Goal: Task Accomplishment & Management: Use online tool/utility

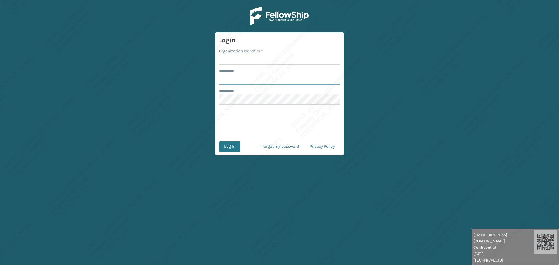
type input "******"
type input "[PERSON_NAME]"
click at [230, 81] on input "******" at bounding box center [279, 79] width 121 height 10
type input "*****"
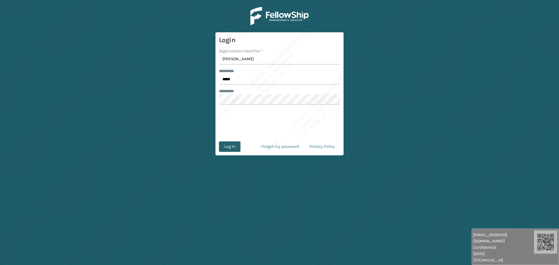
click at [231, 148] on button "Log In" at bounding box center [230, 146] width 22 height 10
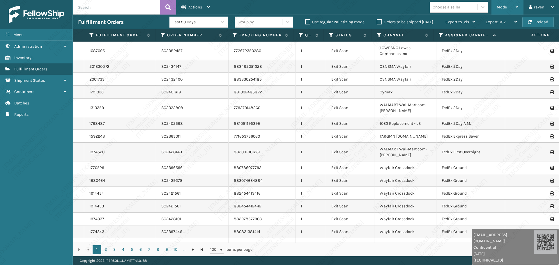
click at [507, 8] on div "Mode" at bounding box center [507, 7] width 22 height 15
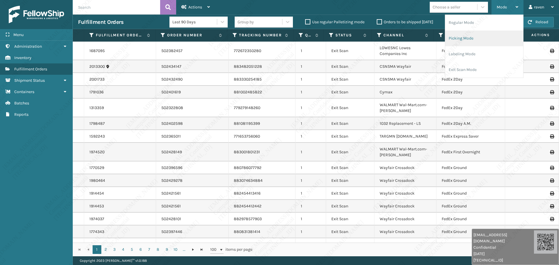
click at [468, 35] on li "Picking Mode" at bounding box center [484, 39] width 78 height 16
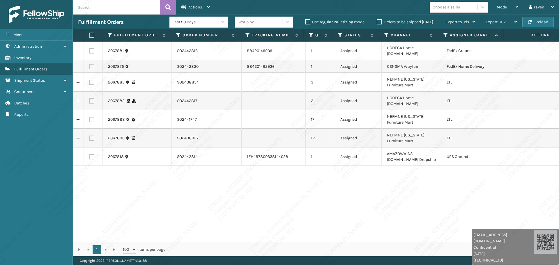
click at [434, 163] on div "2067881 SO2442816 884201499091 1 Assigned HODEGA Home [DOMAIN_NAME] FedEx Groun…" at bounding box center [316, 142] width 486 height 201
click at [91, 80] on label at bounding box center [91, 82] width 5 height 5
click at [89, 80] on input "checkbox" at bounding box center [89, 82] width 0 height 4
checkbox input "true"
click at [90, 117] on label at bounding box center [91, 119] width 5 height 5
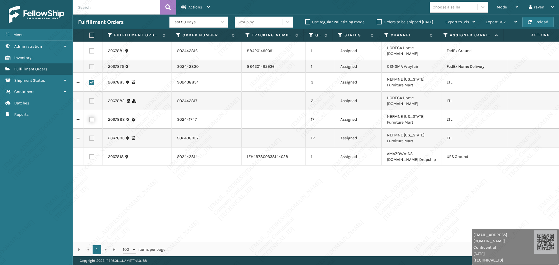
click at [89, 117] on input "checkbox" at bounding box center [89, 119] width 0 height 4
checkbox input "true"
click at [92, 136] on label at bounding box center [91, 138] width 5 height 5
click at [89, 136] on input "checkbox" at bounding box center [89, 138] width 0 height 4
checkbox input "true"
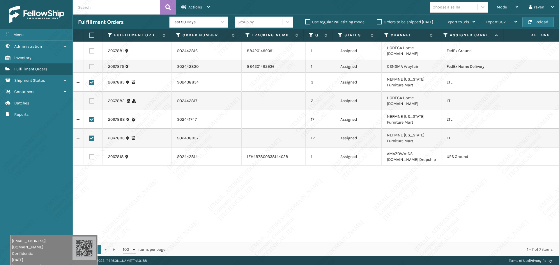
drag, startPoint x: 520, startPoint y: 249, endPoint x: 68, endPoint y: 257, distance: 452.4
click at [68, 257] on div "[EMAIL_ADDRESS][DOMAIN_NAME] Confidential [DATE] [TECHNICAL_ID]" at bounding box center [53, 253] width 87 height 36
click at [202, 4] on div "Actions" at bounding box center [195, 7] width 29 height 15
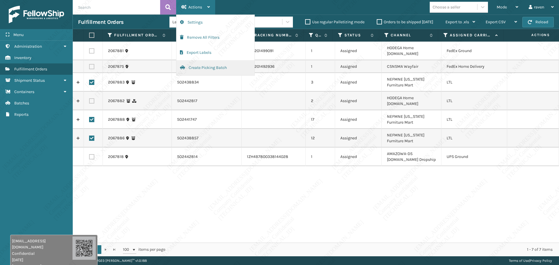
click at [198, 67] on button "Create Picking Batch" at bounding box center [215, 67] width 78 height 15
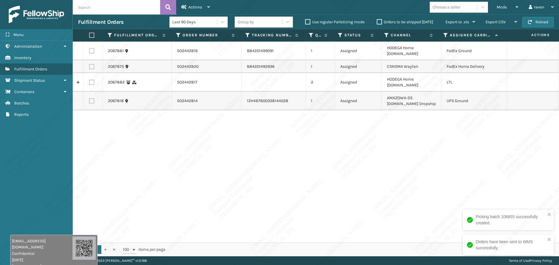
drag, startPoint x: 472, startPoint y: 131, endPoint x: 468, endPoint y: 134, distance: 5.2
click at [470, 133] on div "2067881 SO2442816 884201499091 1 Assigned HODEGA Home [DOMAIN_NAME] FedEx Groun…" at bounding box center [316, 142] width 486 height 201
click at [501, 6] on span "Mode" at bounding box center [501, 7] width 10 height 5
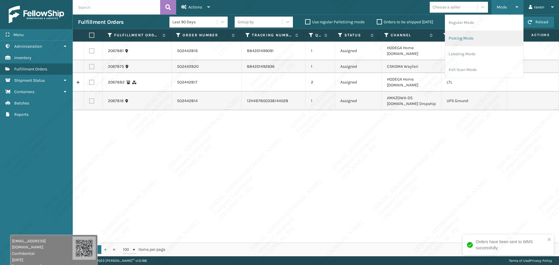
click at [473, 35] on li "Picking Mode" at bounding box center [484, 39] width 78 height 16
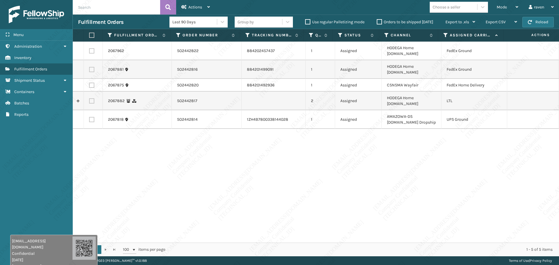
click at [546, 144] on div "2067962 SO2442822 884202457437 1 Assigned HODEGA Home [DOMAIN_NAME] FedEx Groun…" at bounding box center [316, 142] width 486 height 201
click at [492, 9] on div "Mode Regular Mode Picking Mode Labeling Mode Exit Scan Mode" at bounding box center [507, 7] width 32 height 15
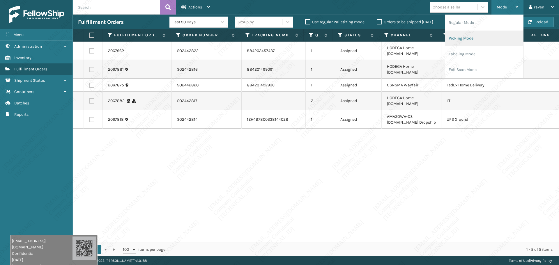
click at [472, 40] on li "Picking Mode" at bounding box center [484, 39] width 78 height 16
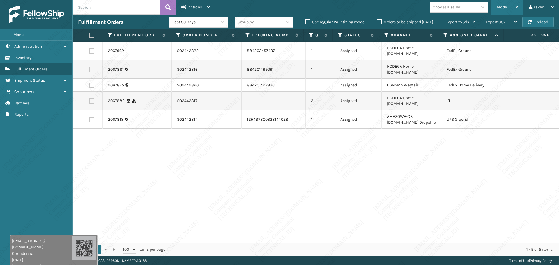
click at [499, 11] on div "Mode" at bounding box center [507, 7] width 22 height 15
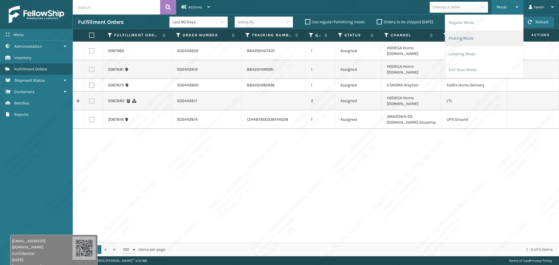
click at [472, 39] on li "Picking Mode" at bounding box center [484, 39] width 78 height 16
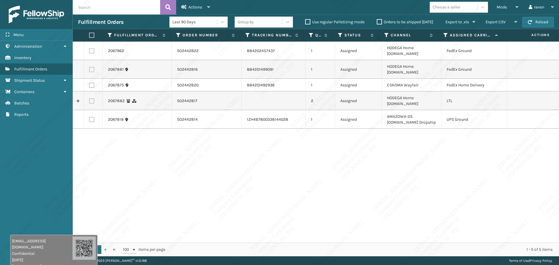
click at [427, 92] on td "HODEGA Home [DOMAIN_NAME]" at bounding box center [411, 101] width 60 height 19
drag, startPoint x: 196, startPoint y: 86, endPoint x: 176, endPoint y: 87, distance: 20.1
click at [176, 92] on td "SO2442817" at bounding box center [207, 101] width 70 height 19
copy td "SO2442817"
click at [170, 136] on div "2067962 SO2442822 884202457437 1 Assigned HODEGA Home [DOMAIN_NAME] FedEx Groun…" at bounding box center [316, 142] width 486 height 201
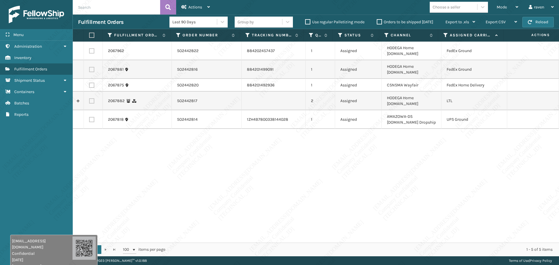
click at [92, 98] on label at bounding box center [91, 100] width 5 height 5
click at [89, 98] on input "checkbox" at bounding box center [89, 100] width 0 height 4
checkbox input "true"
click at [200, 5] on span "Actions" at bounding box center [195, 7] width 14 height 5
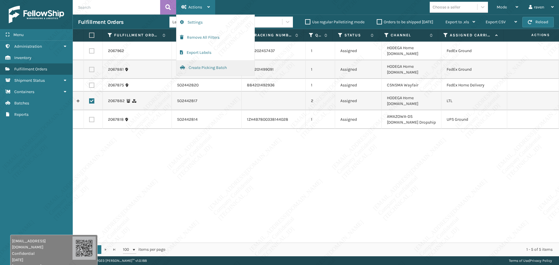
click at [210, 65] on button "Create Picking Batch" at bounding box center [215, 67] width 78 height 15
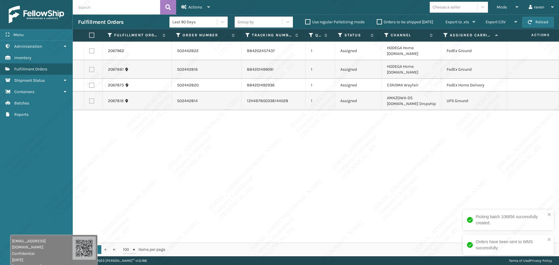
click at [436, 192] on div "2067962 SO2442822 884202457437 1 Assigned HODEGA Home [DOMAIN_NAME] FedEx Groun…" at bounding box center [316, 142] width 486 height 201
click at [491, 4] on div "Mode Regular Mode Picking Mode Labeling Mode Exit Scan Mode" at bounding box center [507, 7] width 32 height 15
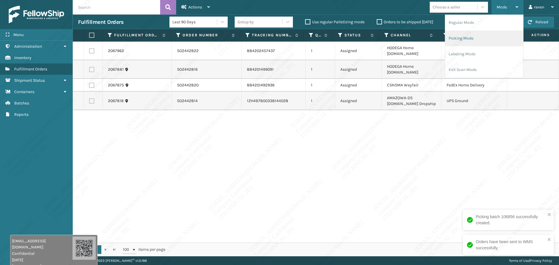
click at [479, 33] on li "Picking Mode" at bounding box center [484, 39] width 78 height 16
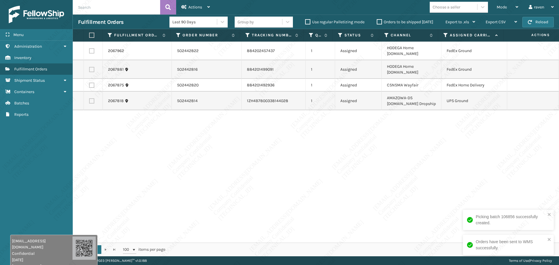
click at [442, 145] on div "2067962 SO2442822 884202457437 1 Assigned HODEGA Home [DOMAIN_NAME] FedEx Groun…" at bounding box center [316, 142] width 486 height 201
click at [499, 8] on span "Mode" at bounding box center [501, 7] width 10 height 5
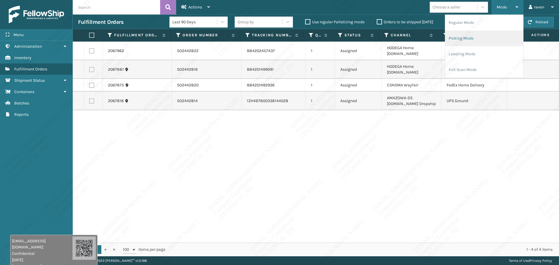
click at [466, 40] on li "Picking Mode" at bounding box center [484, 39] width 78 height 16
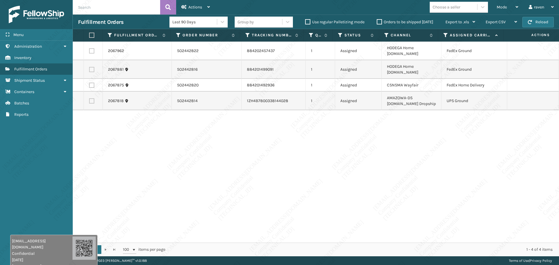
click at [385, 149] on div "2067962 SO2442822 884202457437 1 Assigned HODEGA Home [DOMAIN_NAME] FedEx Groun…" at bounding box center [316, 142] width 486 height 201
